Goal: Task Accomplishment & Management: Manage account settings

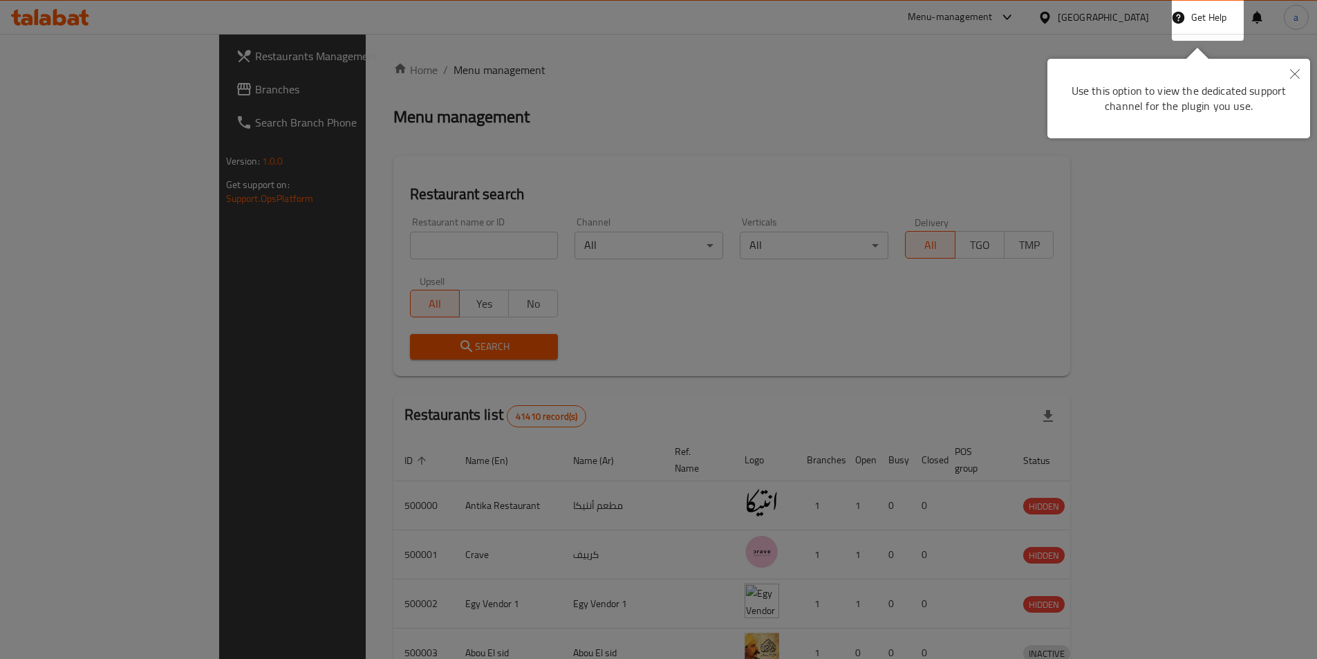
click at [380, 124] on div at bounding box center [658, 329] width 1317 height 659
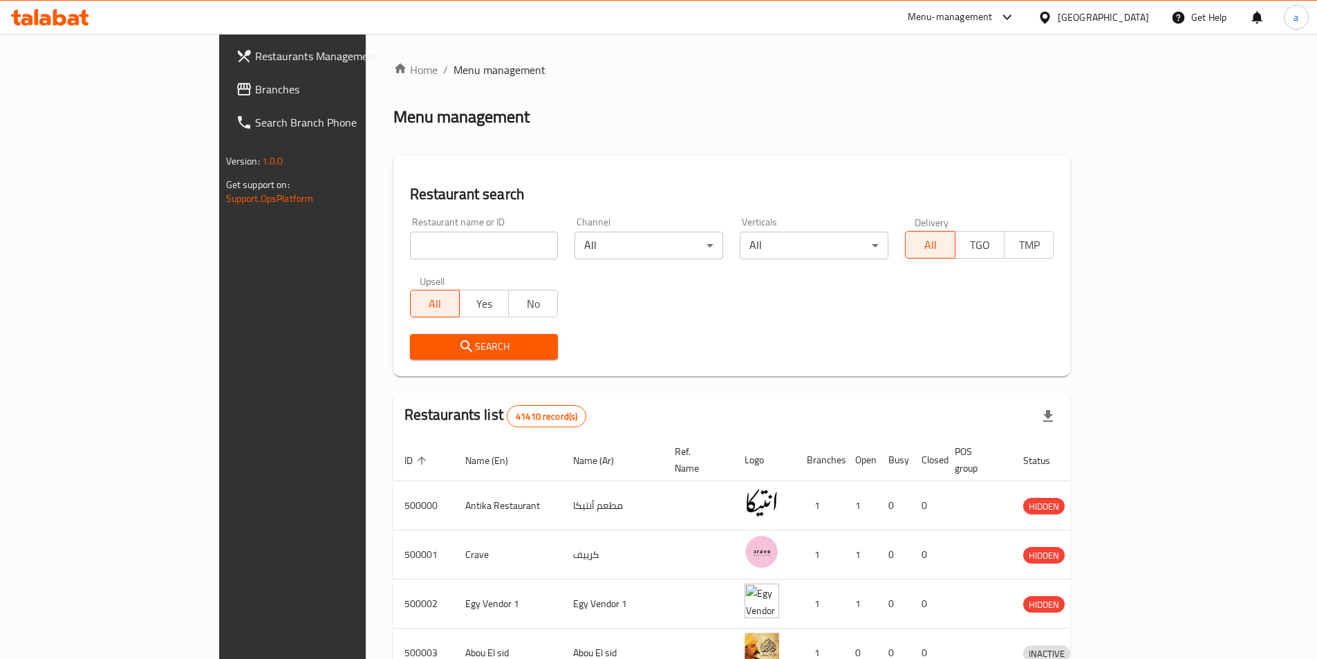
click at [255, 83] on span "Branches" at bounding box center [341, 89] width 173 height 17
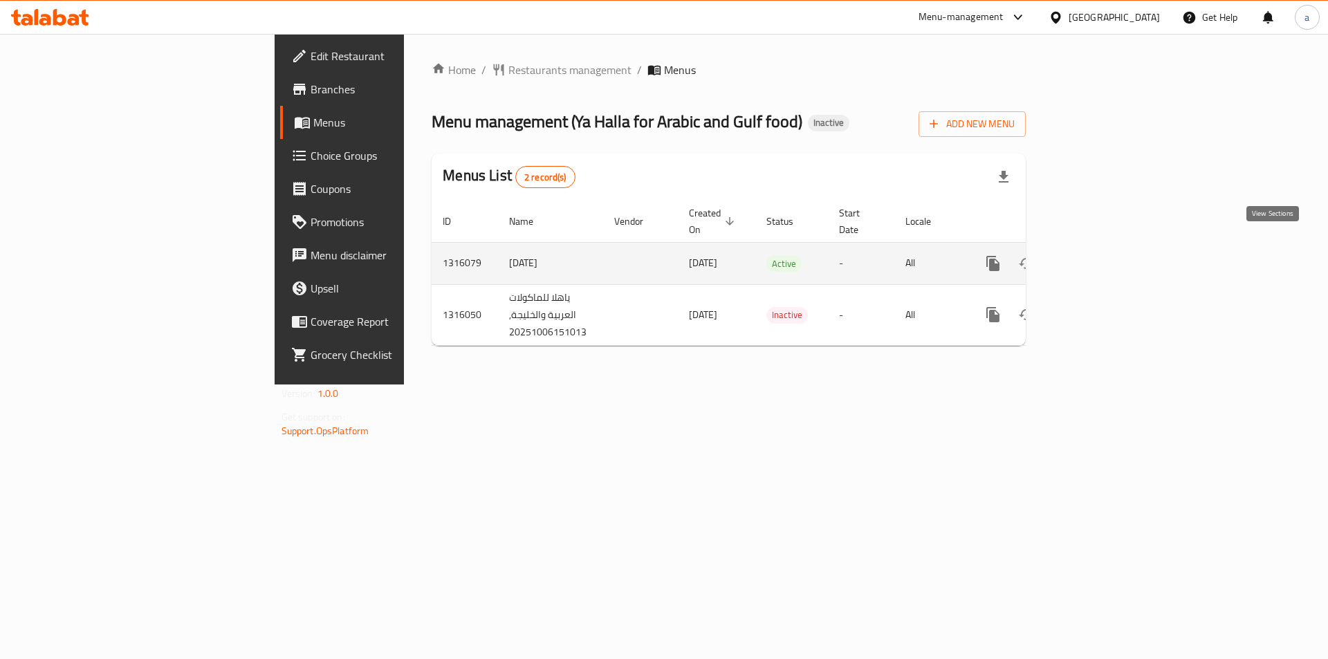
click at [1109, 258] on link "enhanced table" at bounding box center [1092, 263] width 33 height 33
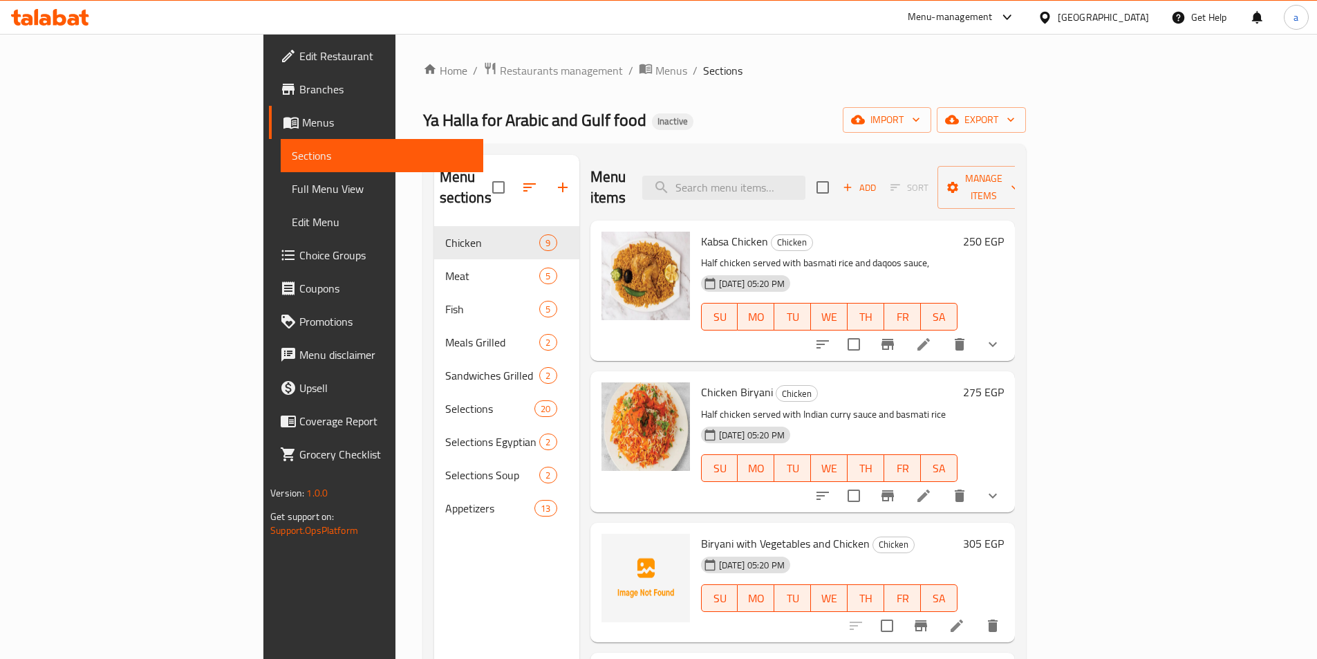
click at [292, 185] on span "Full Menu View" at bounding box center [382, 188] width 180 height 17
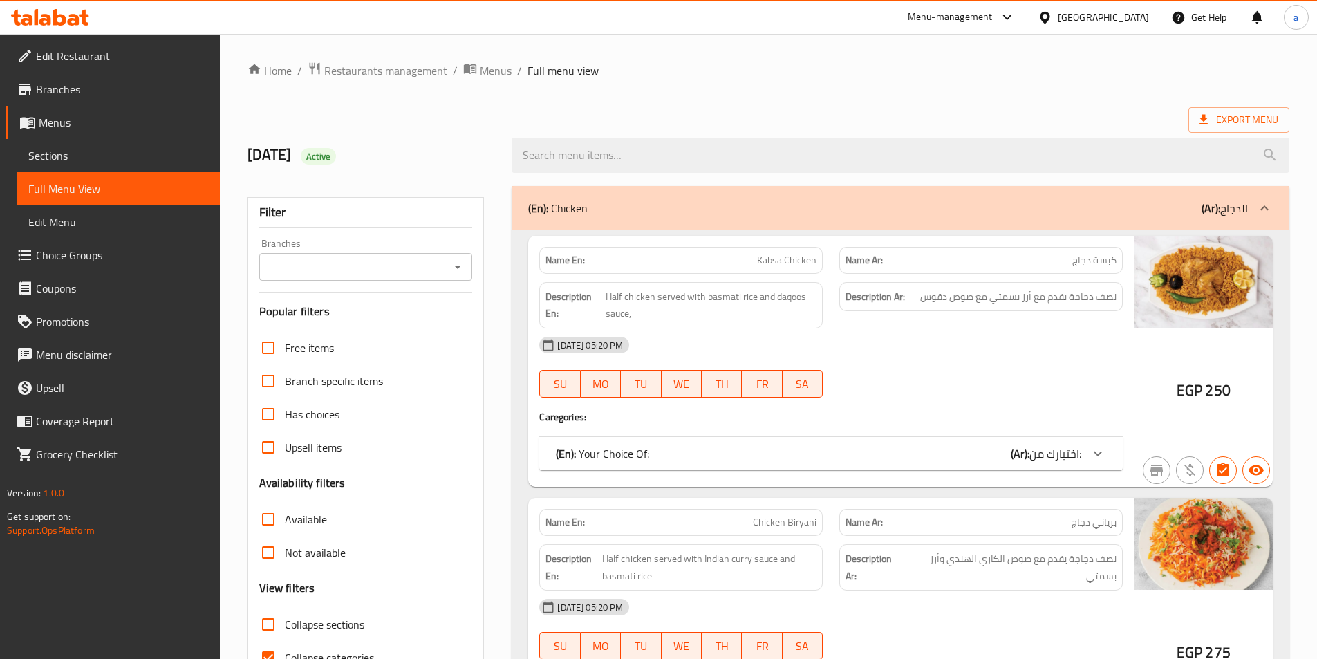
click at [329, 654] on span "Collapse categories" at bounding box center [329, 657] width 89 height 17
click at [285, 654] on input "Collapse categories" at bounding box center [268, 657] width 33 height 33
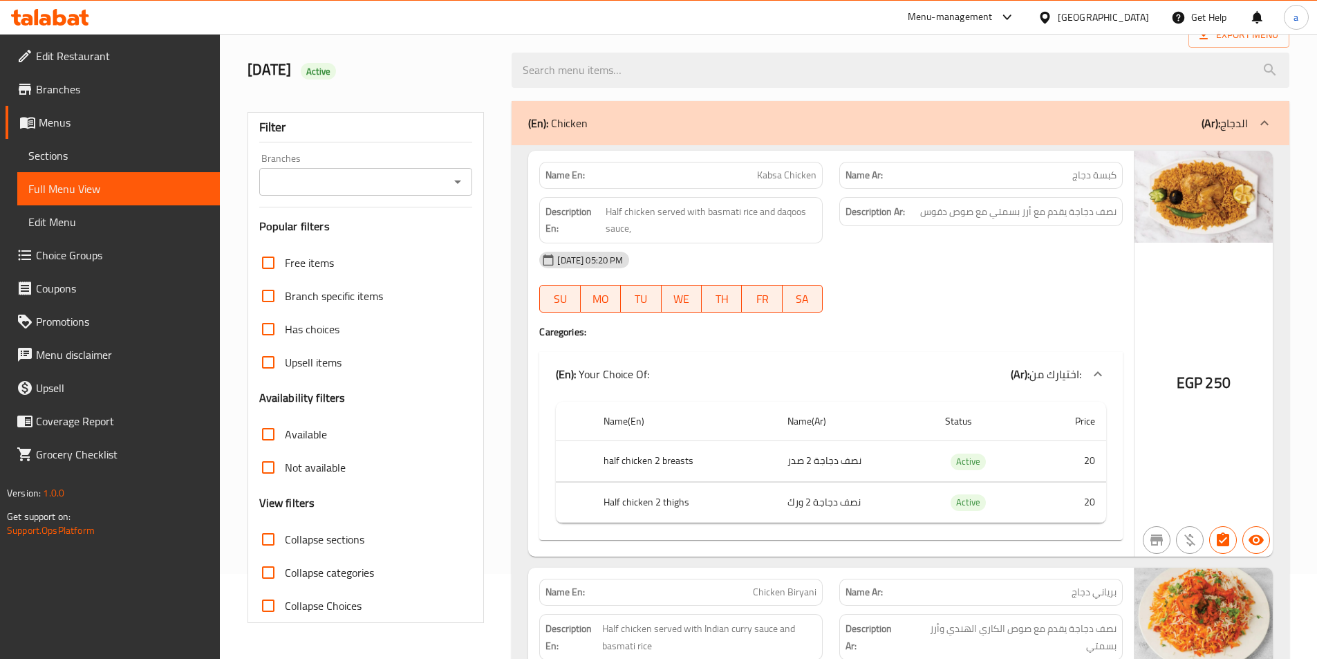
scroll to position [154, 0]
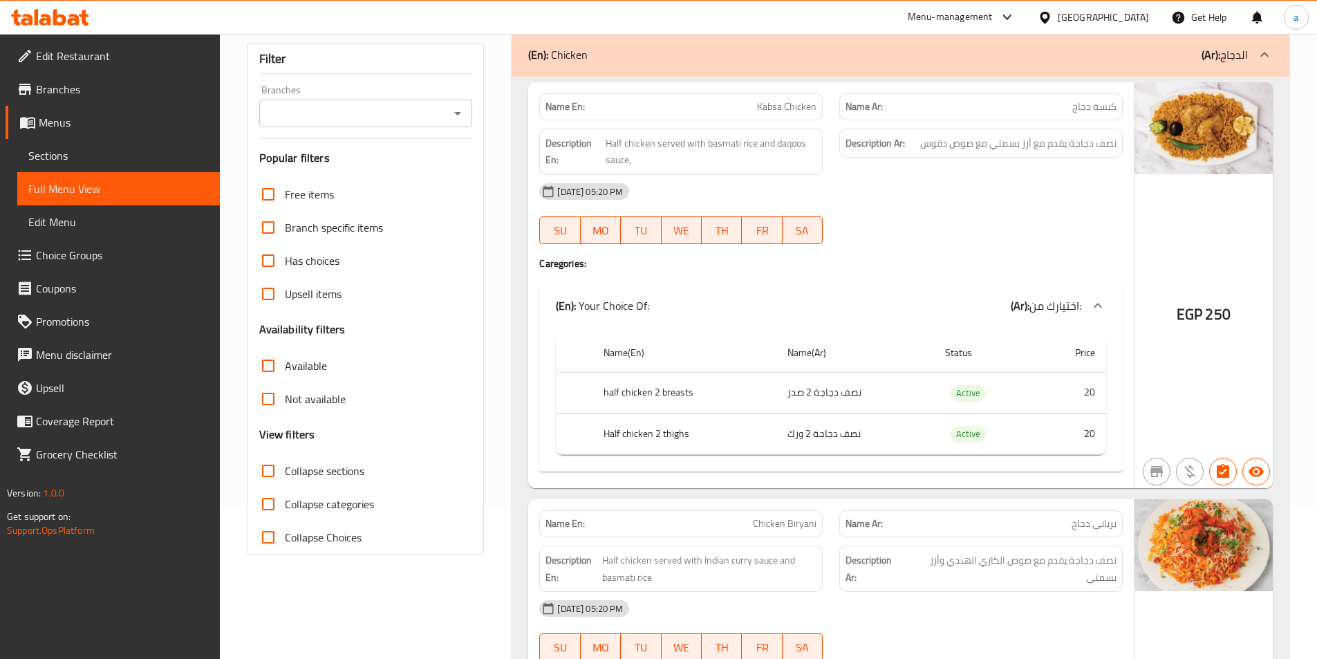
click at [286, 510] on span "Collapse categories" at bounding box center [329, 504] width 89 height 17
click at [285, 510] on input "Collapse categories" at bounding box center [268, 504] width 33 height 33
checkbox input "true"
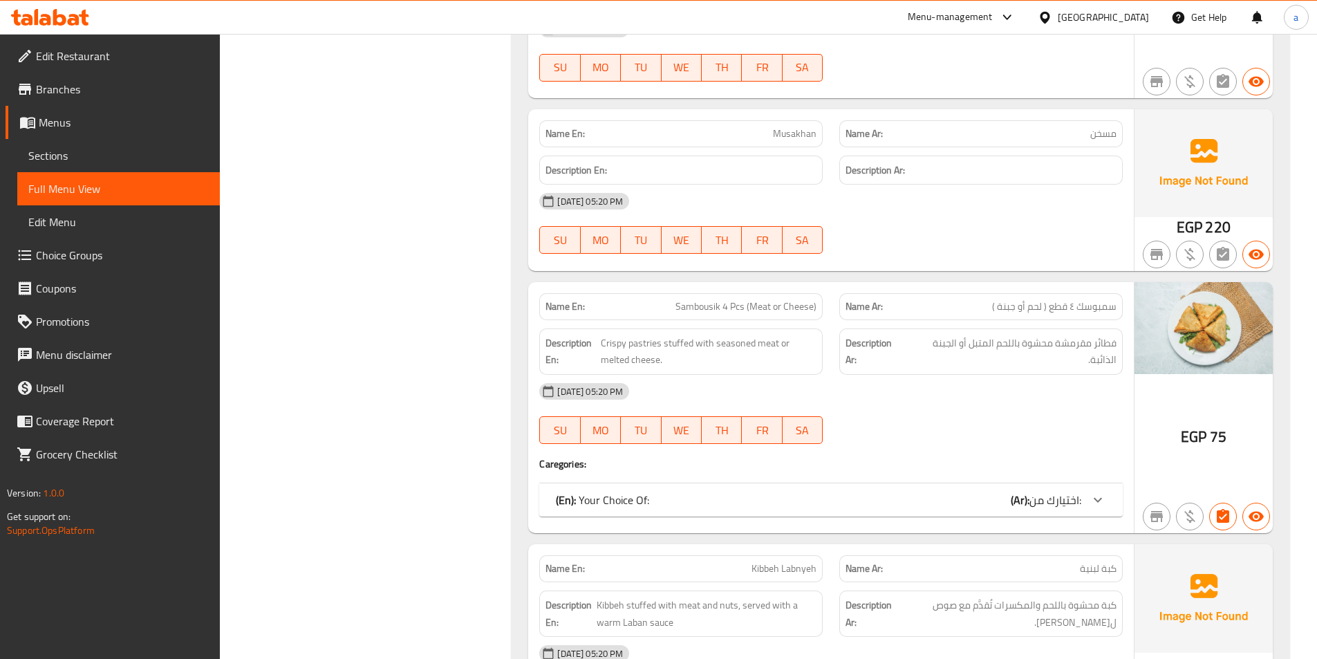
click at [513, 401] on div "Name En: Sausage with Pomegranate Molasses Name Ar: سجق بدبس الرمان Description…" at bounding box center [901, 317] width 778 height 3798
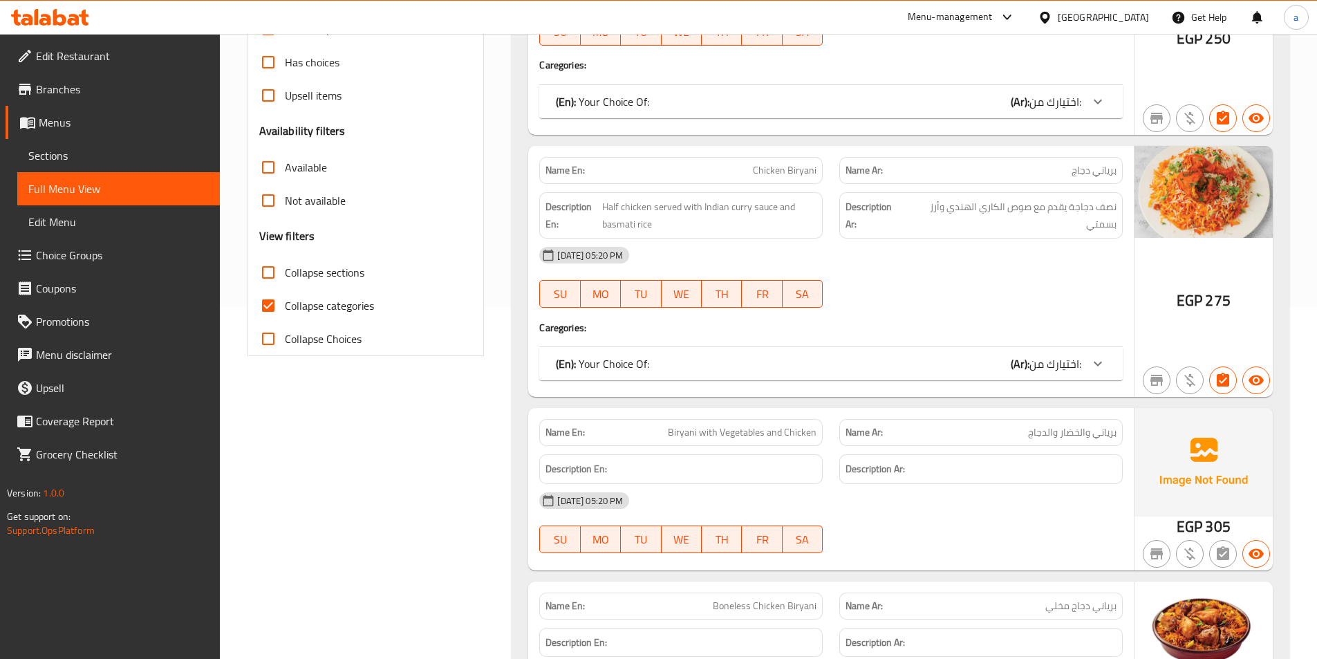
scroll to position [346, 0]
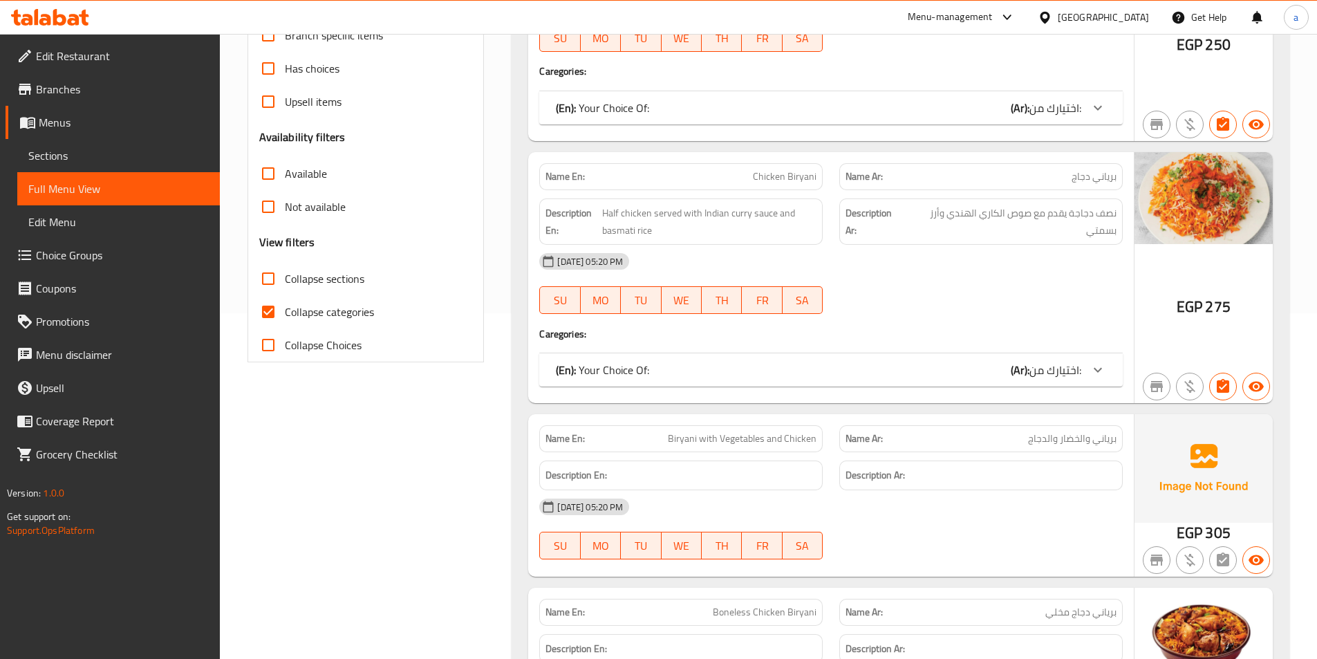
click at [136, 158] on span "Sections" at bounding box center [118, 155] width 180 height 17
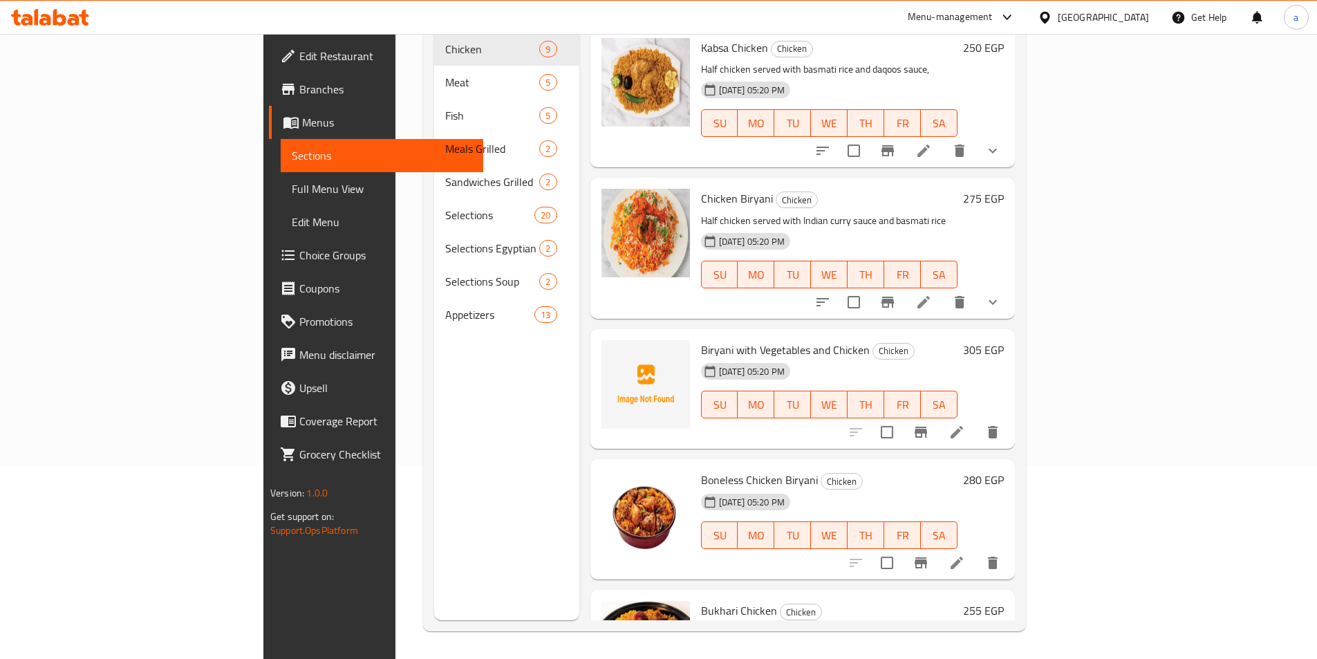
scroll to position [194, 0]
click at [269, 131] on link "Menus" at bounding box center [376, 122] width 214 height 33
